Goal: Task Accomplishment & Management: Manage account settings

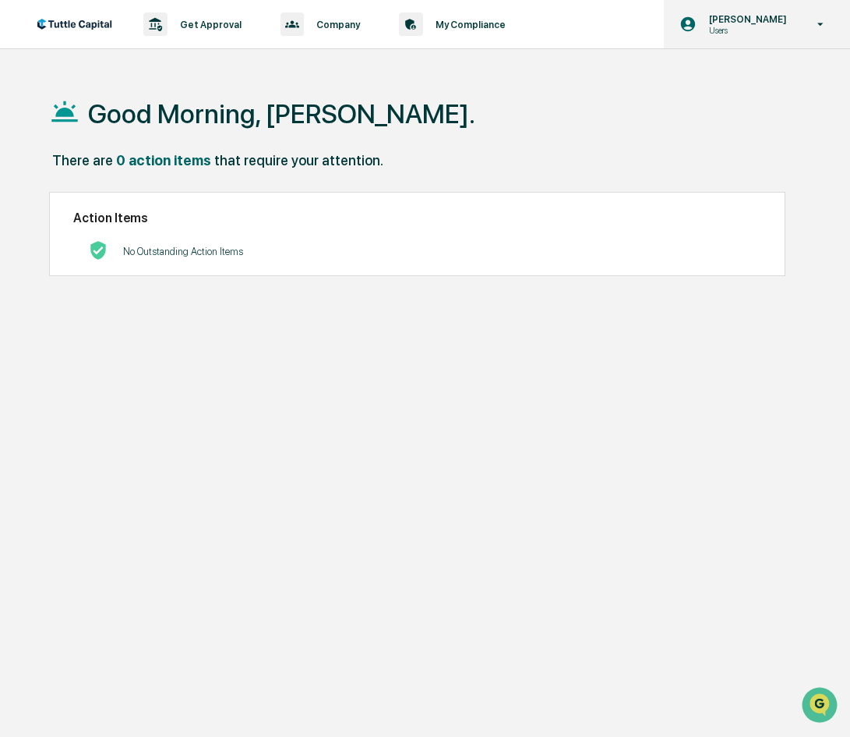
click at [809, 23] on icon at bounding box center [820, 24] width 27 height 15
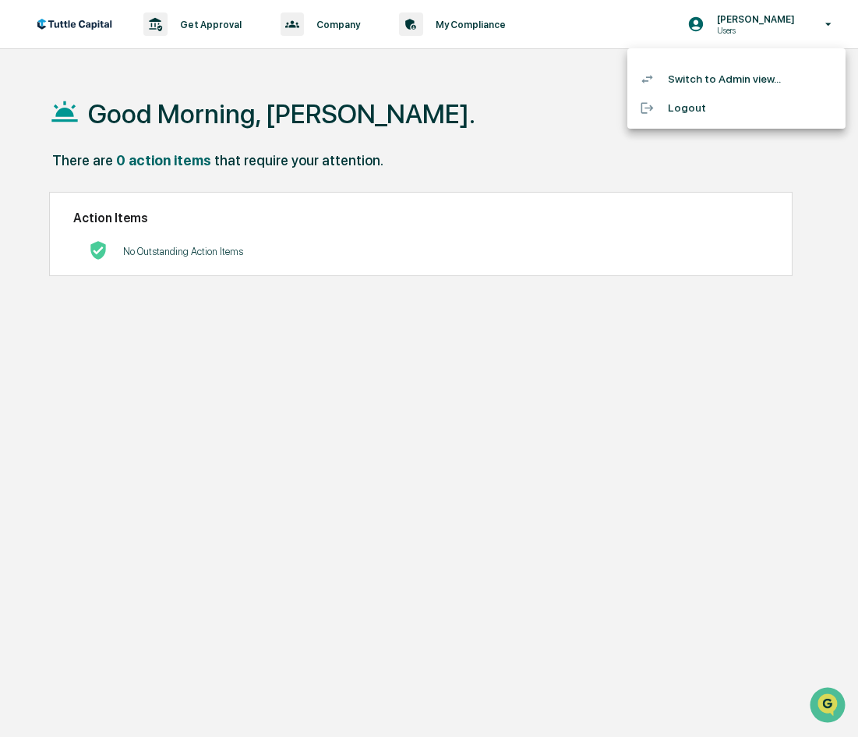
click at [714, 82] on li "Switch to Admin view..." at bounding box center [736, 79] width 218 height 29
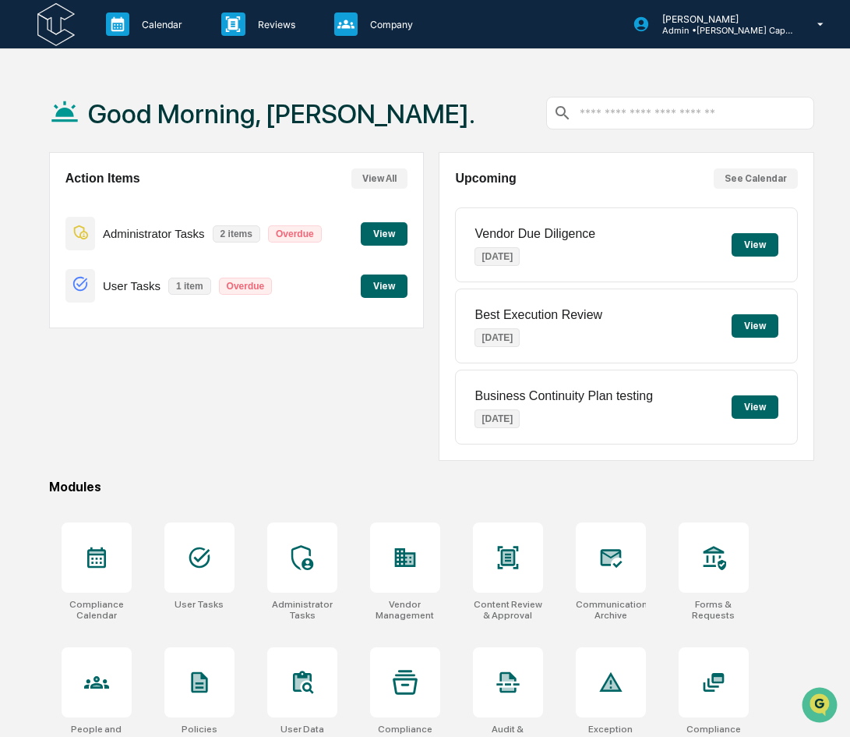
click at [380, 233] on button "View" at bounding box center [384, 233] width 47 height 23
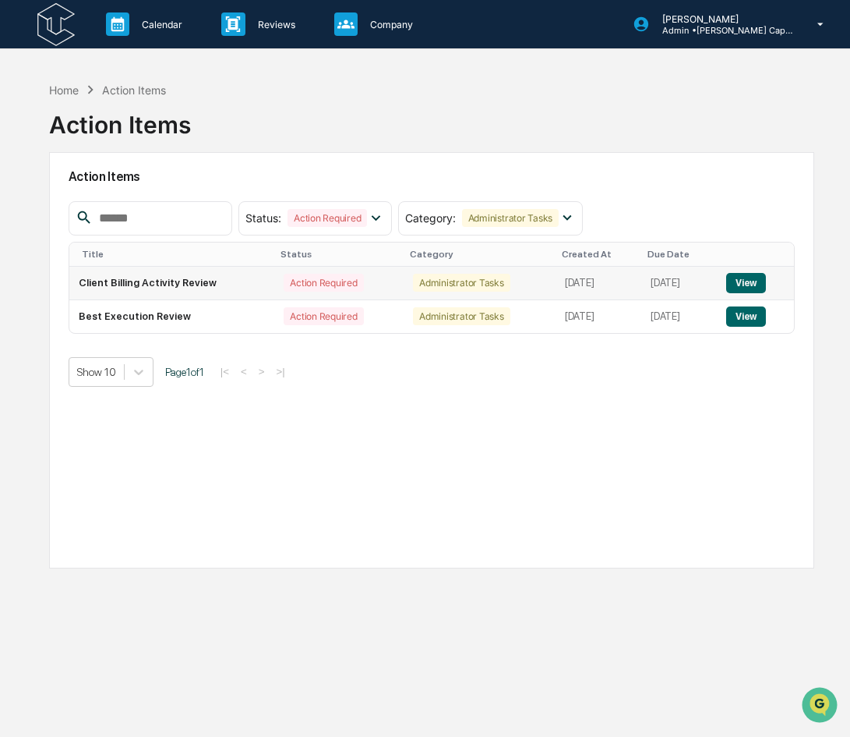
click at [752, 283] on button "View" at bounding box center [746, 283] width 40 height 20
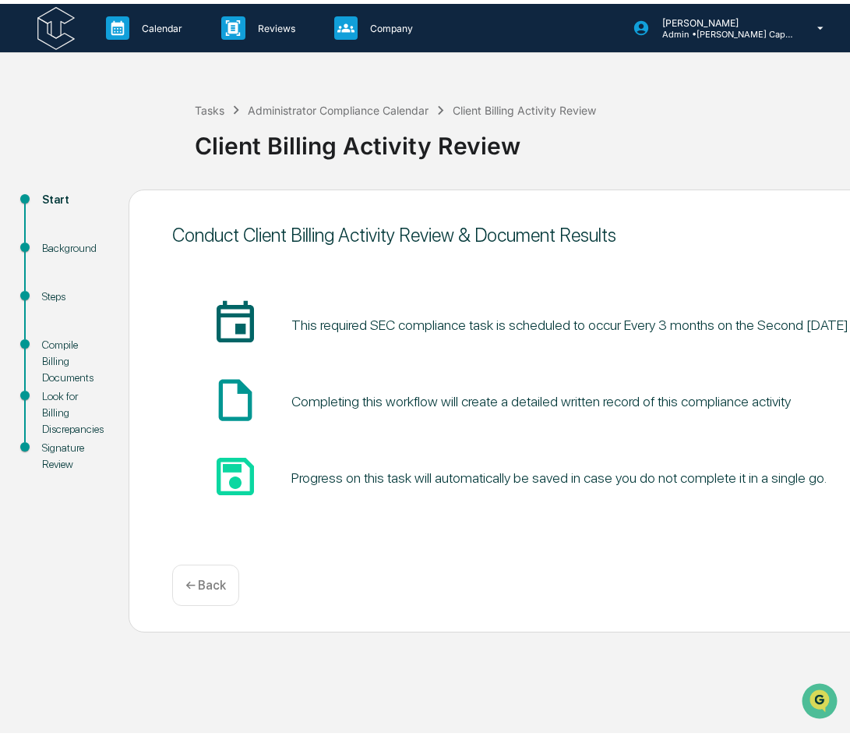
scroll to position [8, 0]
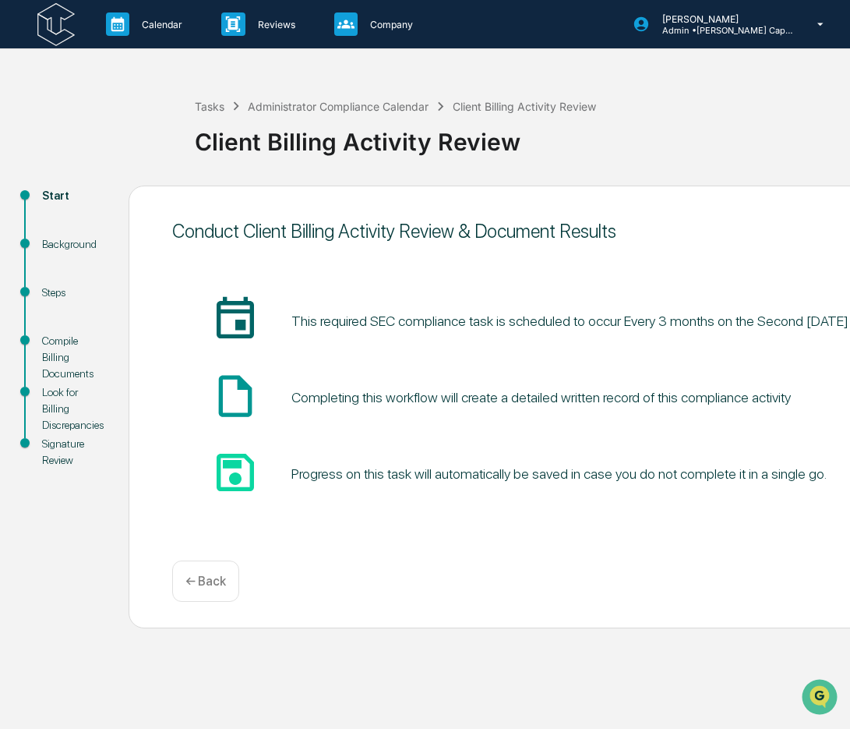
click at [436, 313] on pre "This required SEC compliance task is scheduled to occur Every 3 months on the S…" at bounding box center [569, 320] width 557 height 21
click at [213, 576] on p "← Back" at bounding box center [205, 581] width 41 height 15
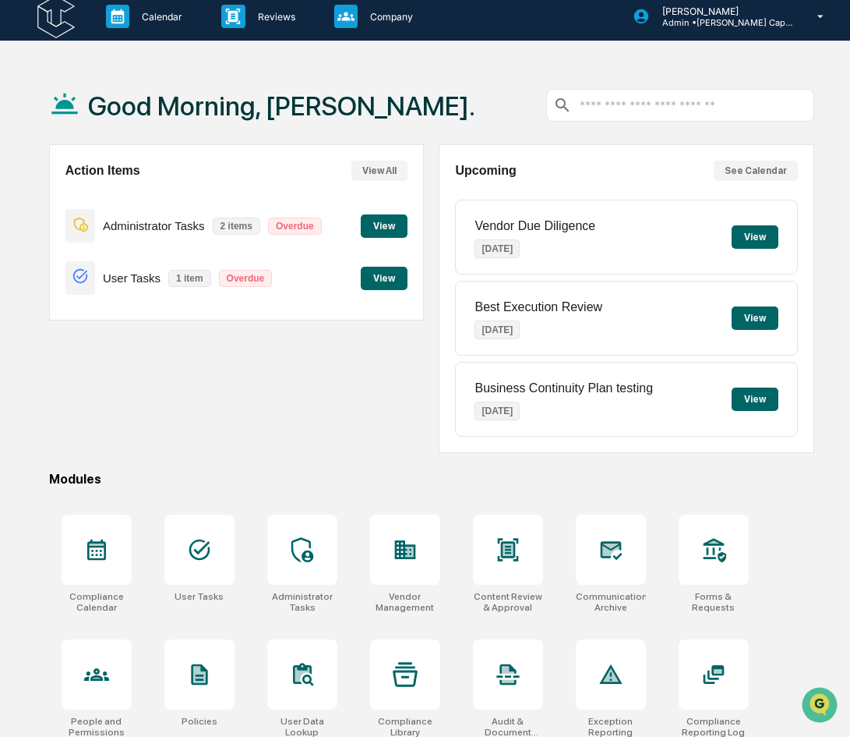
click at [384, 281] on button "View" at bounding box center [384, 278] width 47 height 23
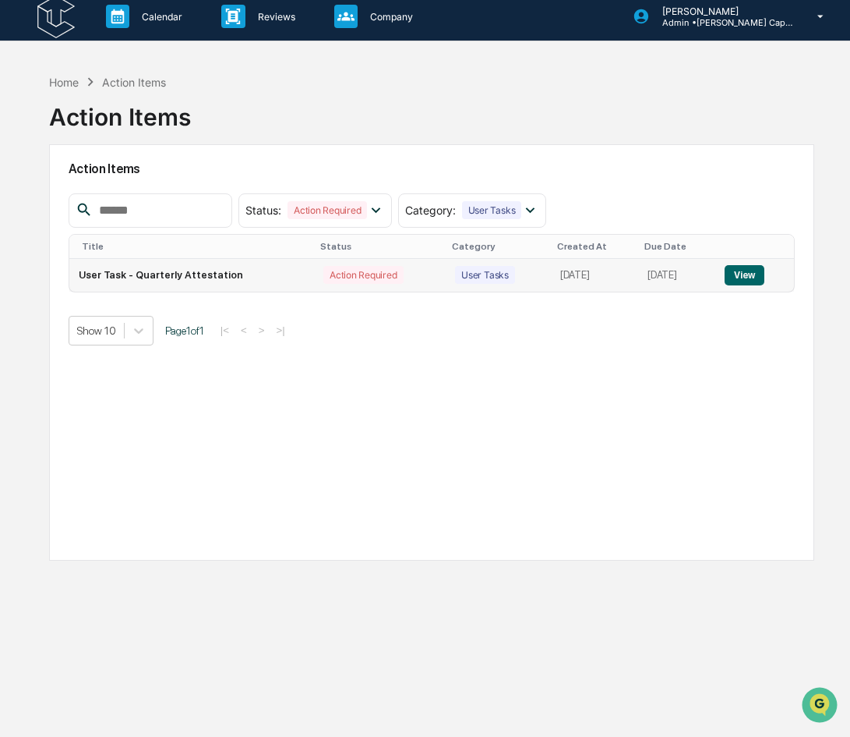
click at [733, 274] on button "View" at bounding box center [745, 275] width 40 height 20
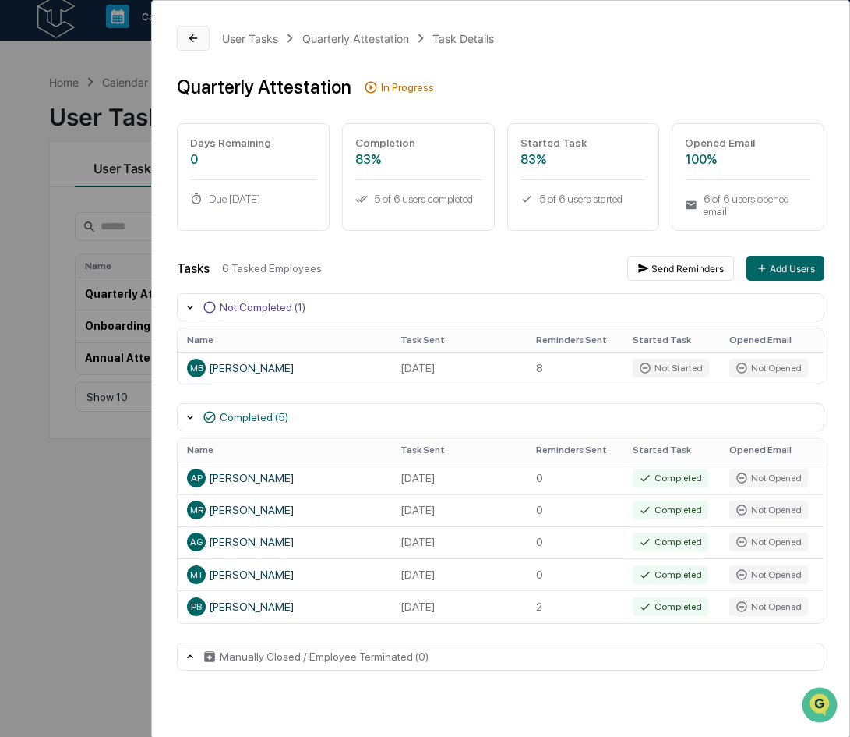
click at [182, 41] on button at bounding box center [193, 38] width 33 height 25
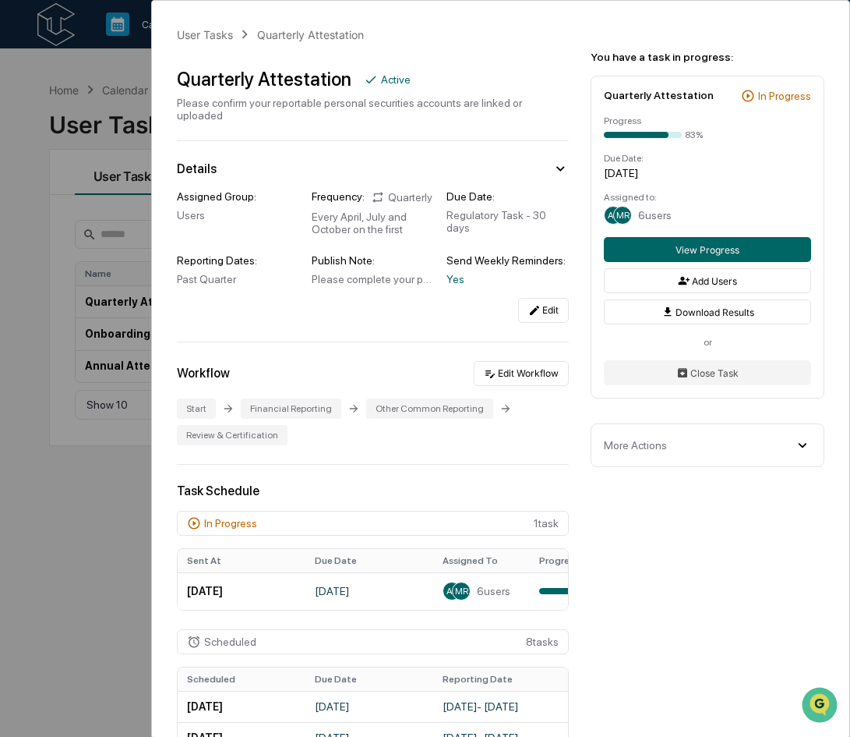
click at [108, 495] on div "User Tasks Quarterly Attestation Quarterly Attestation Active Please confirm yo…" at bounding box center [425, 368] width 850 height 737
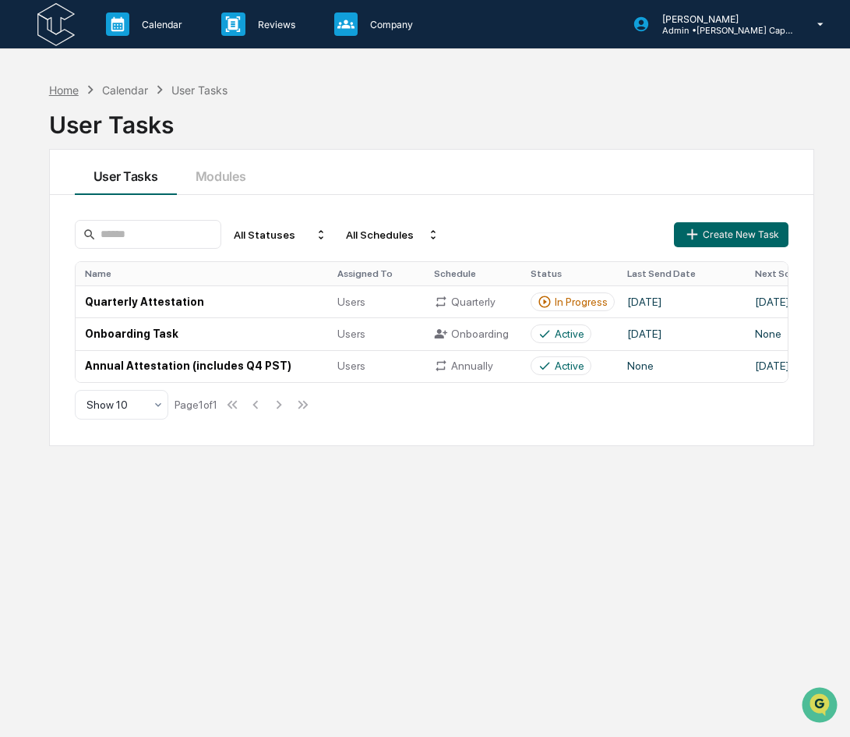
click at [64, 91] on div "Home" at bounding box center [64, 89] width 30 height 13
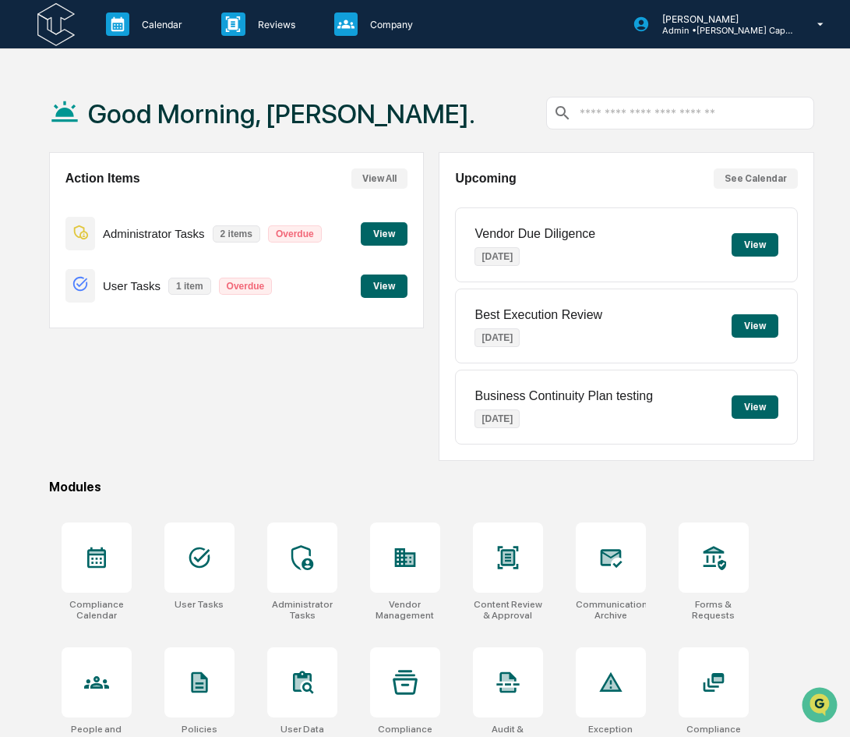
click at [291, 231] on p "Overdue" at bounding box center [295, 233] width 54 height 17
click at [380, 242] on button "View" at bounding box center [384, 233] width 47 height 23
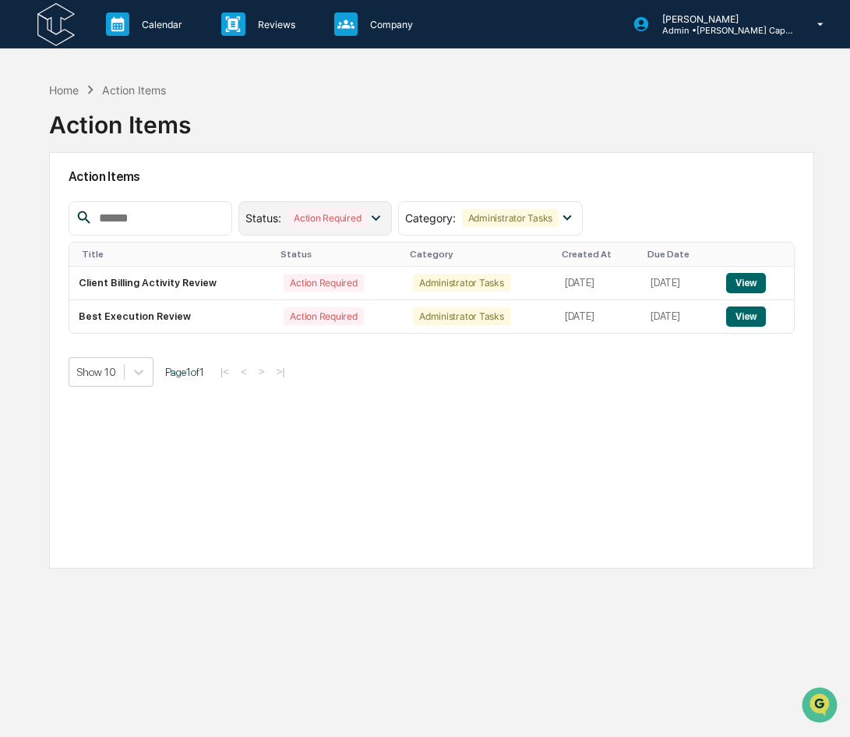
click at [379, 228] on div "Status : Action Required" at bounding box center [315, 218] width 154 height 34
click at [314, 379] on div "Show 10 Page 1 of 1 |< < > >|" at bounding box center [432, 372] width 726 height 30
click at [738, 319] on button "View" at bounding box center [746, 316] width 40 height 20
